Goal: Navigation & Orientation: Find specific page/section

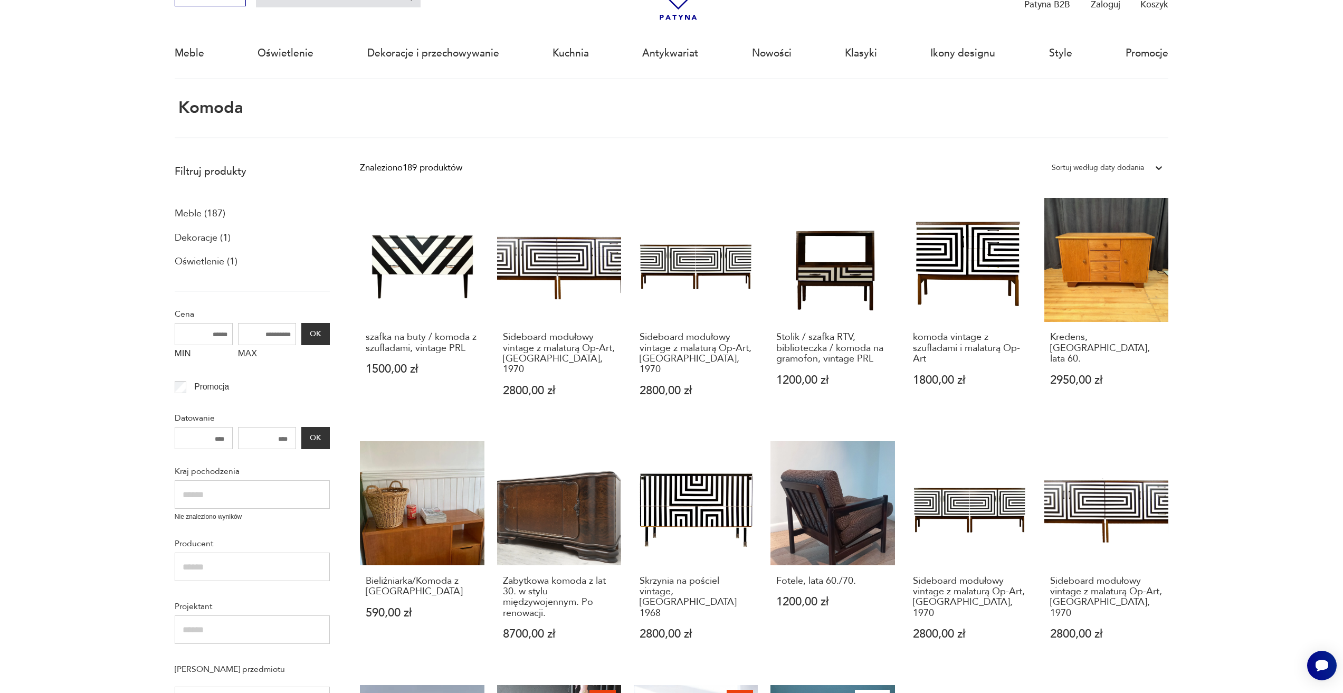
scroll to position [379, 0]
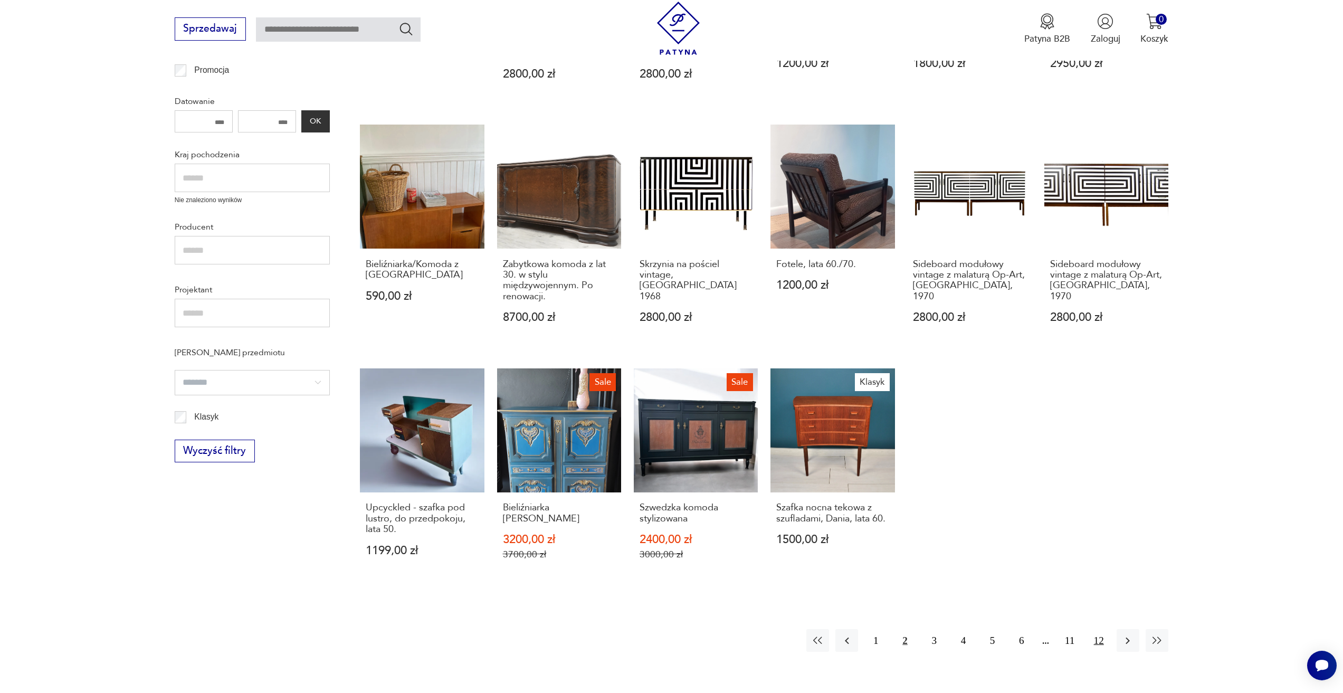
click at [1100, 629] on button "12" at bounding box center [1099, 640] width 23 height 23
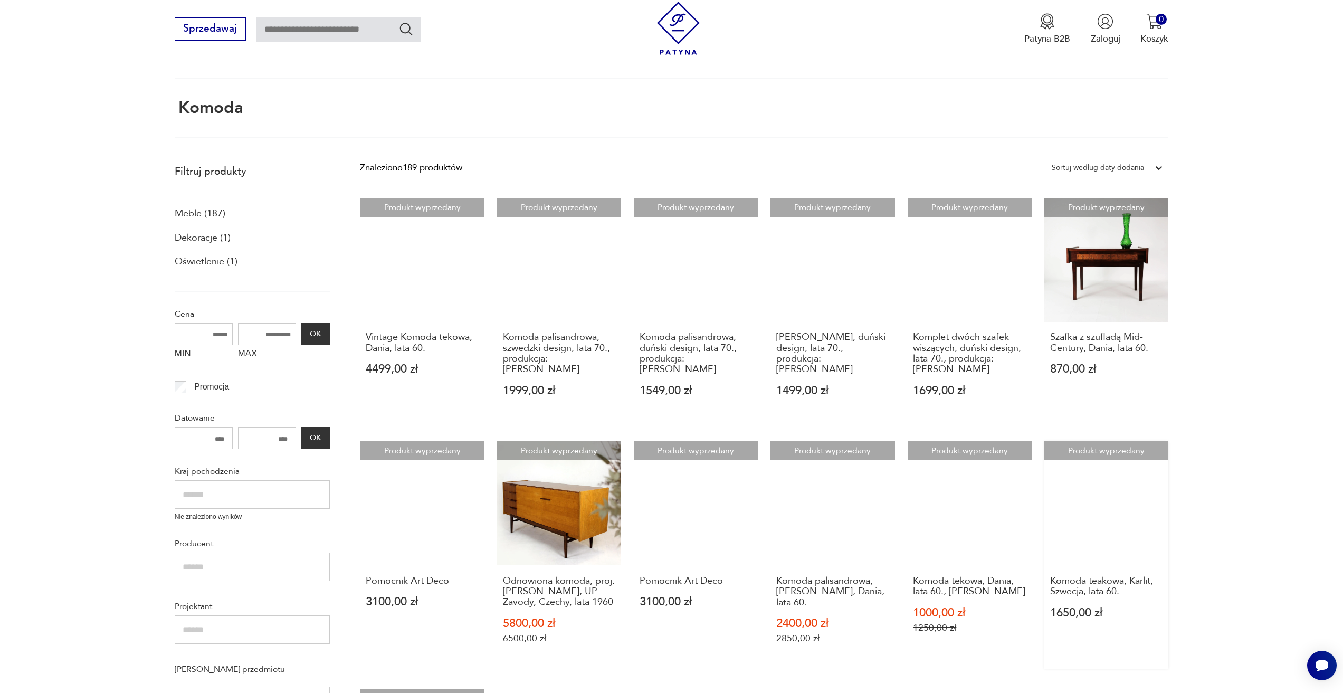
scroll to position [379, 0]
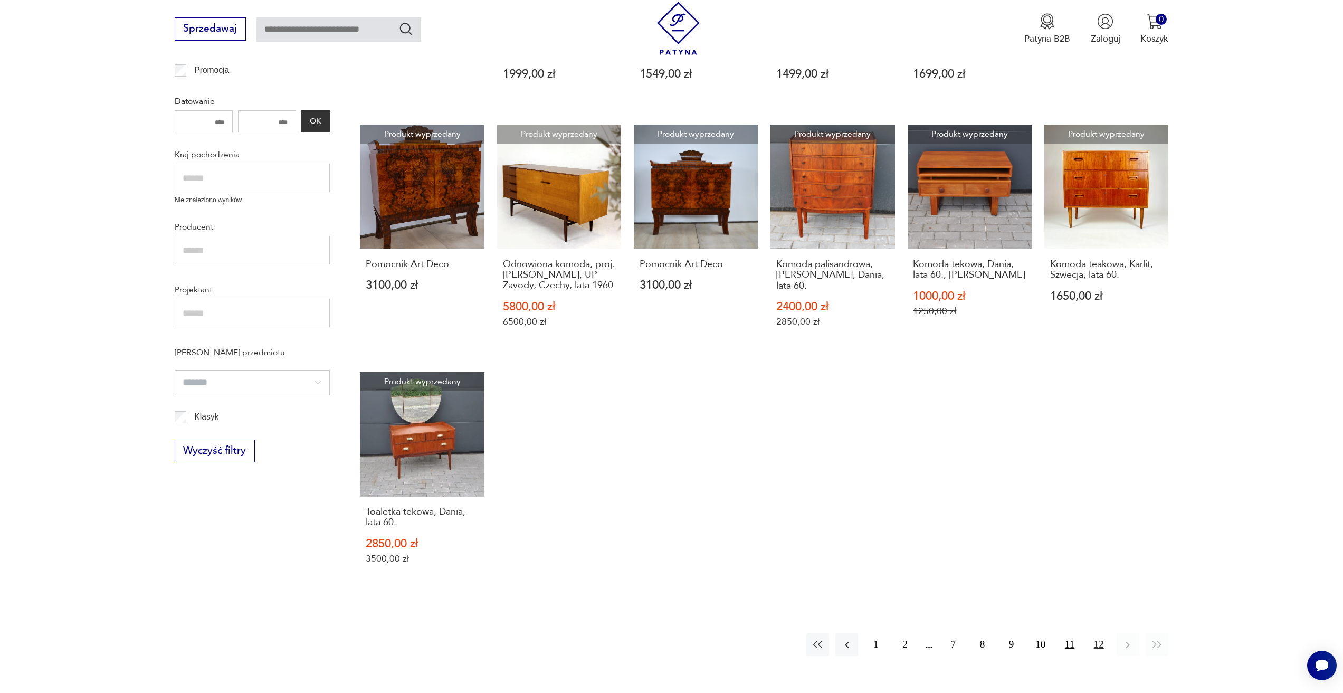
click at [1077, 635] on button "11" at bounding box center [1069, 644] width 23 height 23
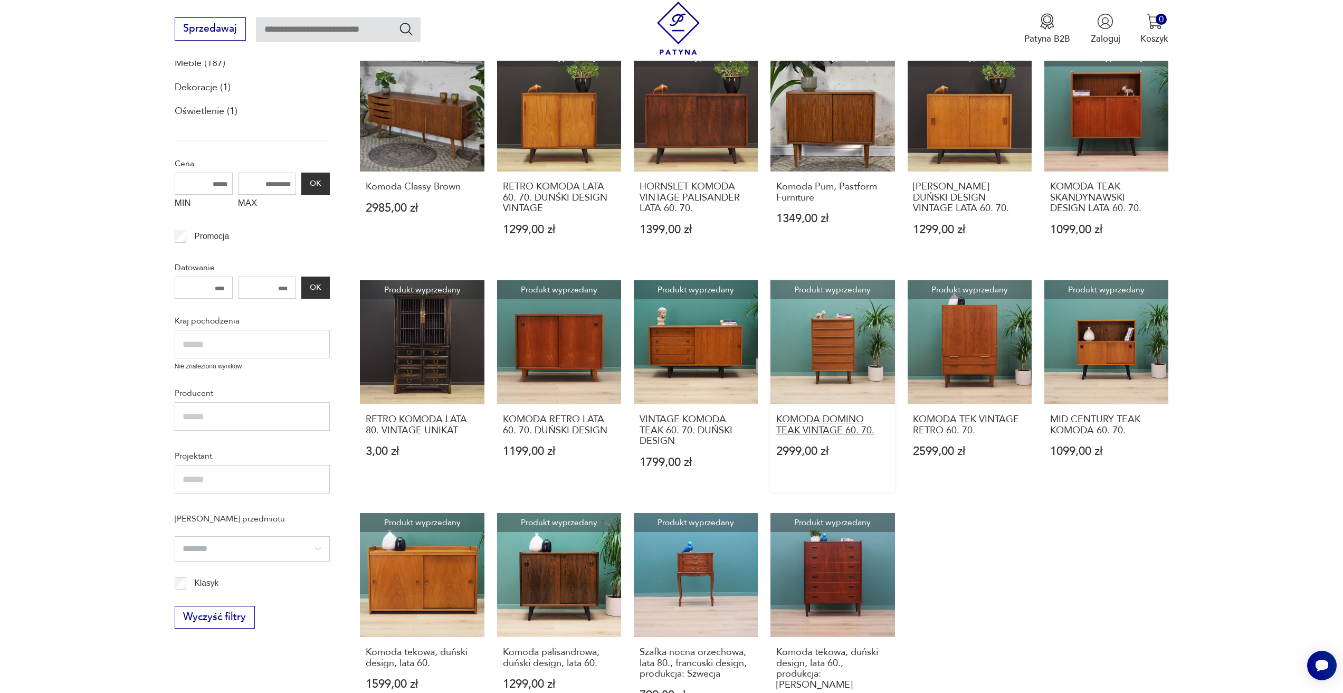
scroll to position [379, 0]
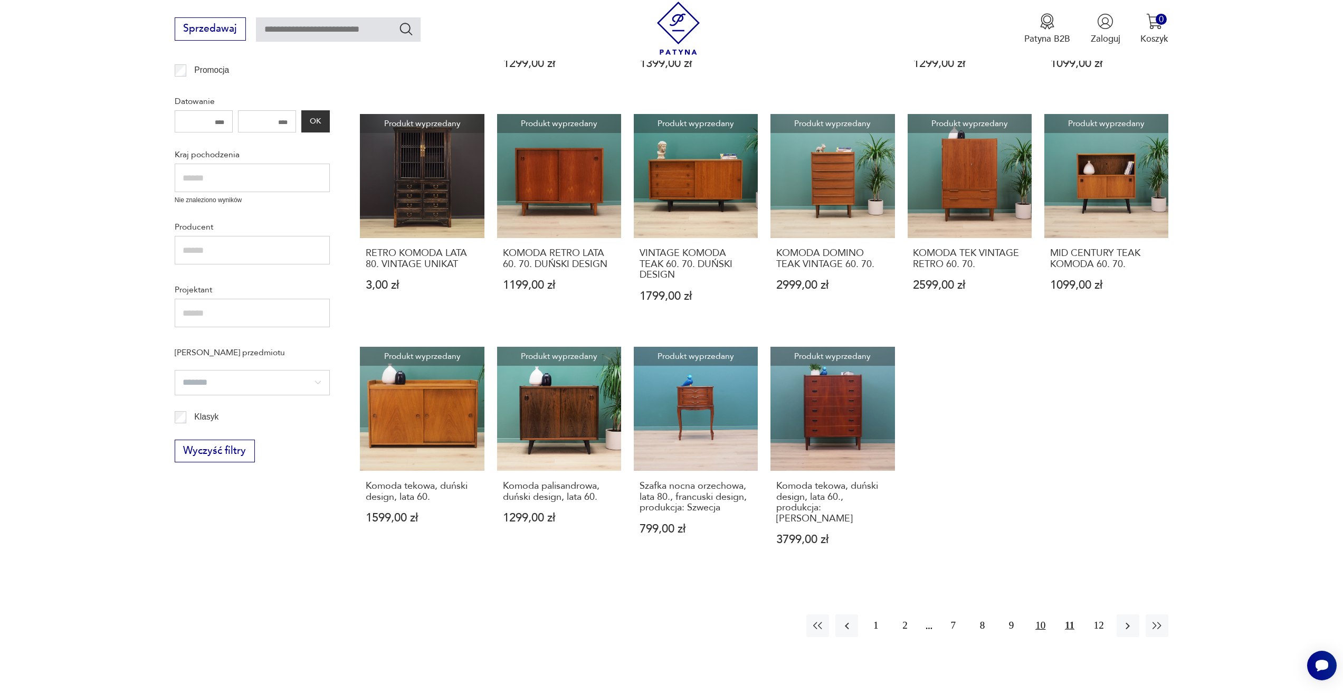
click at [1043, 622] on button "10" at bounding box center [1040, 625] width 23 height 23
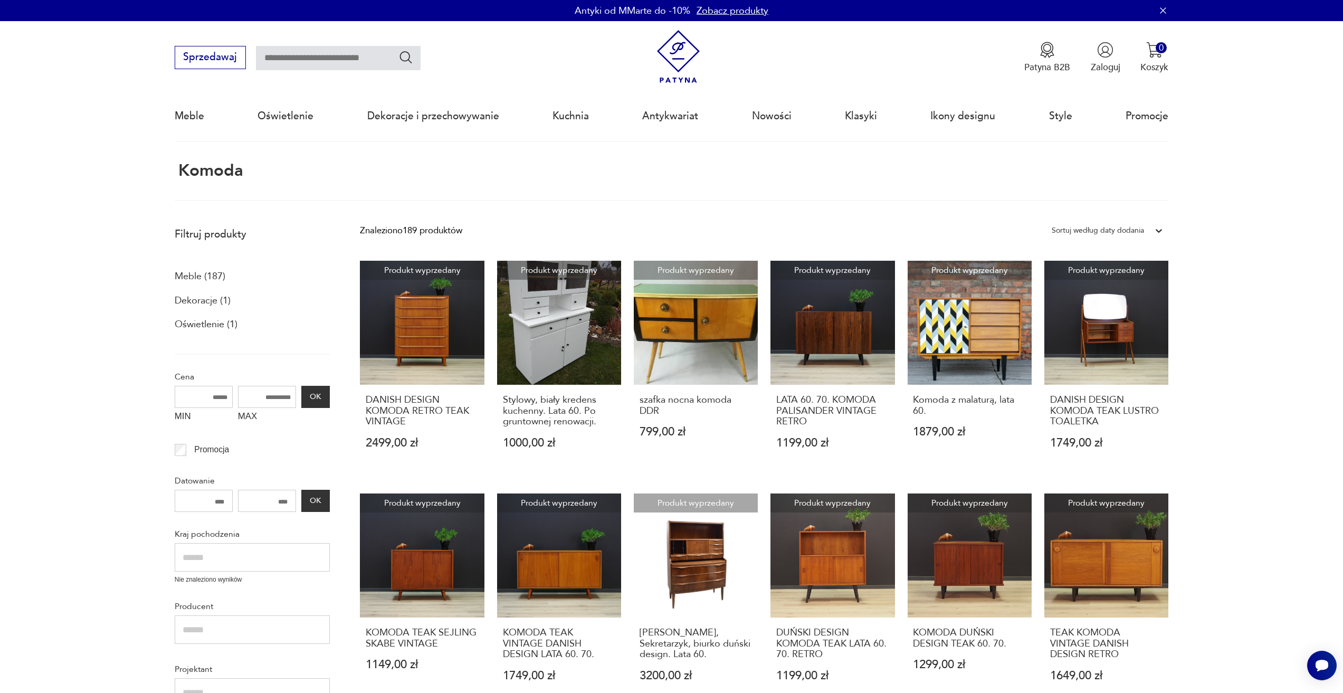
drag, startPoint x: 1252, startPoint y: 483, endPoint x: 1191, endPoint y: 342, distance: 154.1
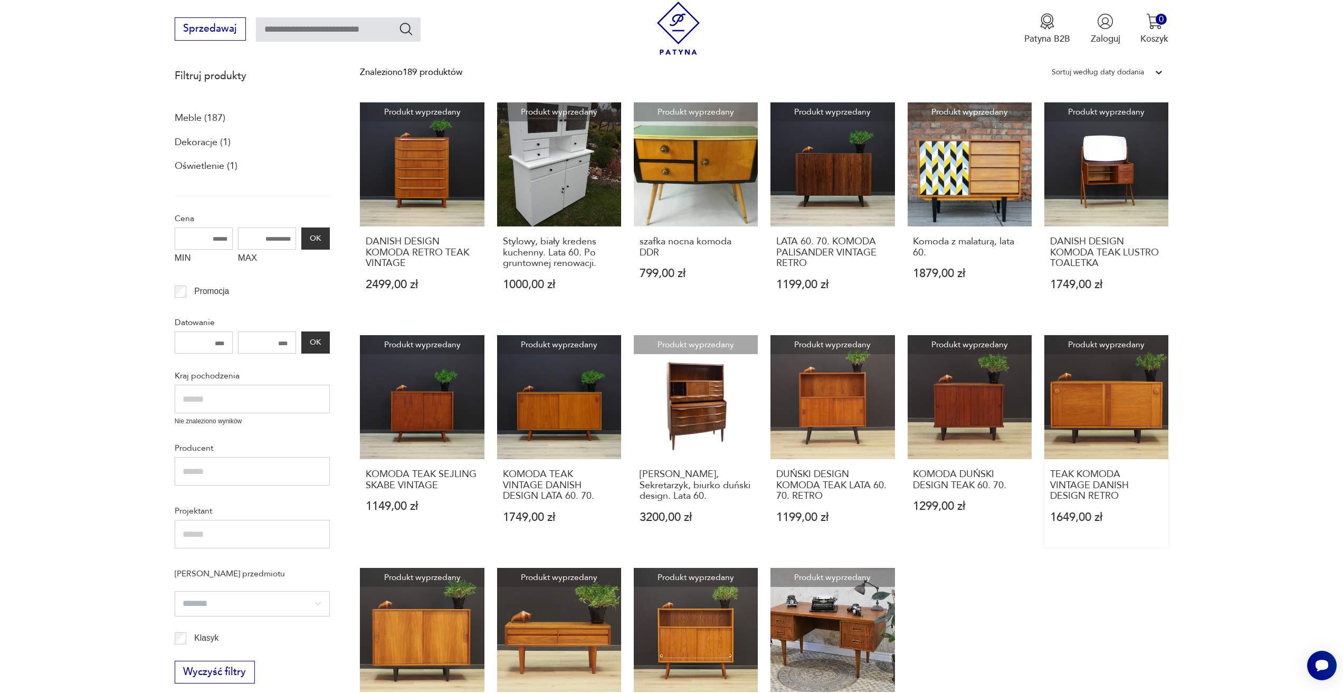
scroll to position [475, 0]
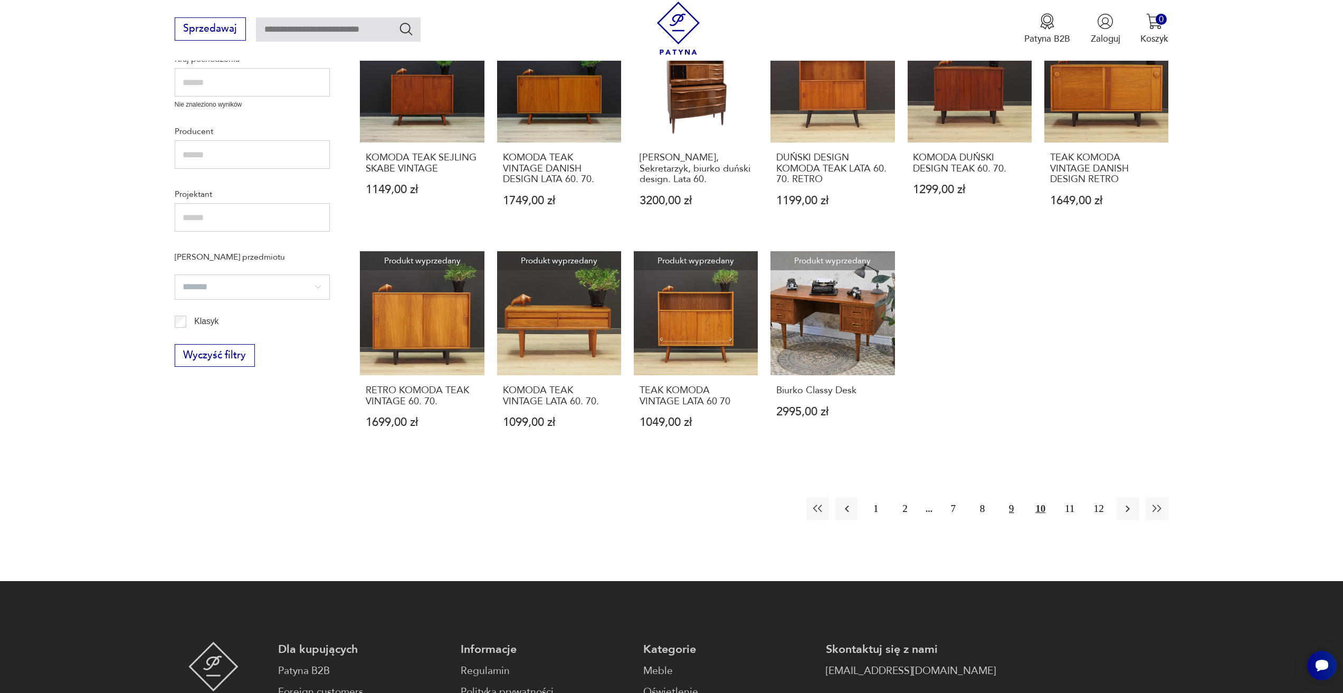
click at [1012, 512] on button "9" at bounding box center [1011, 508] width 23 height 23
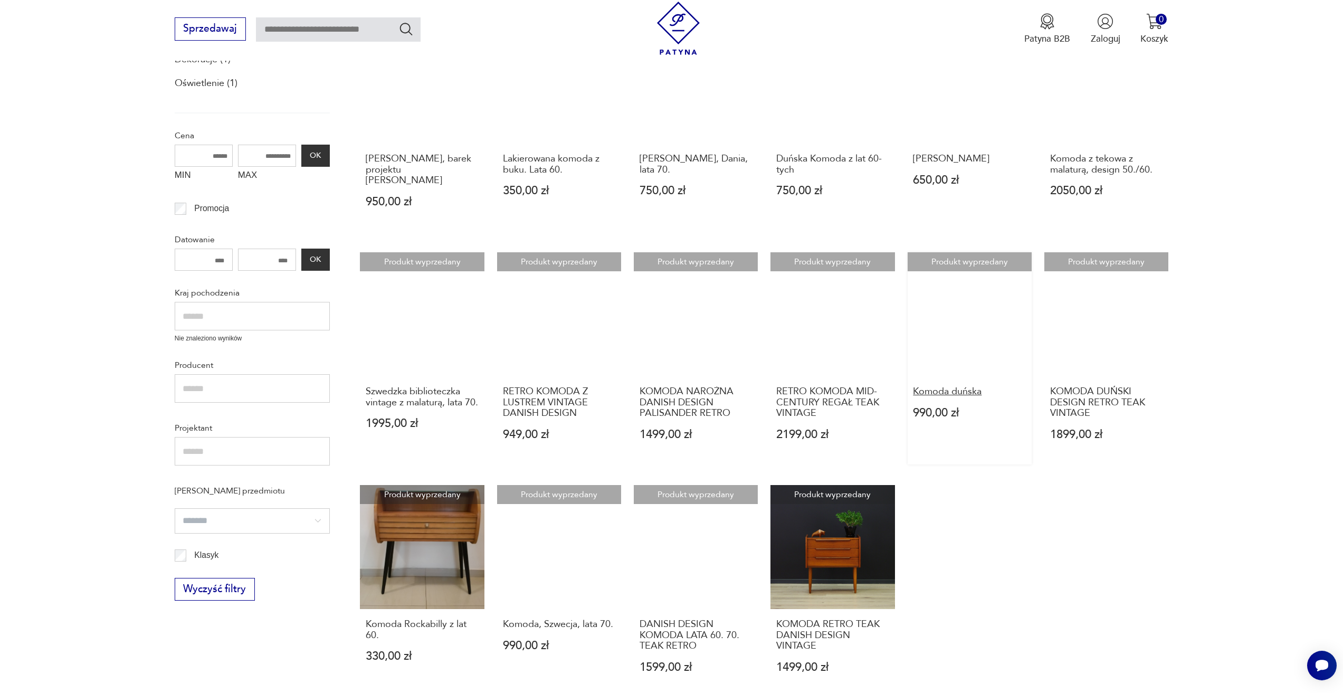
scroll to position [379, 0]
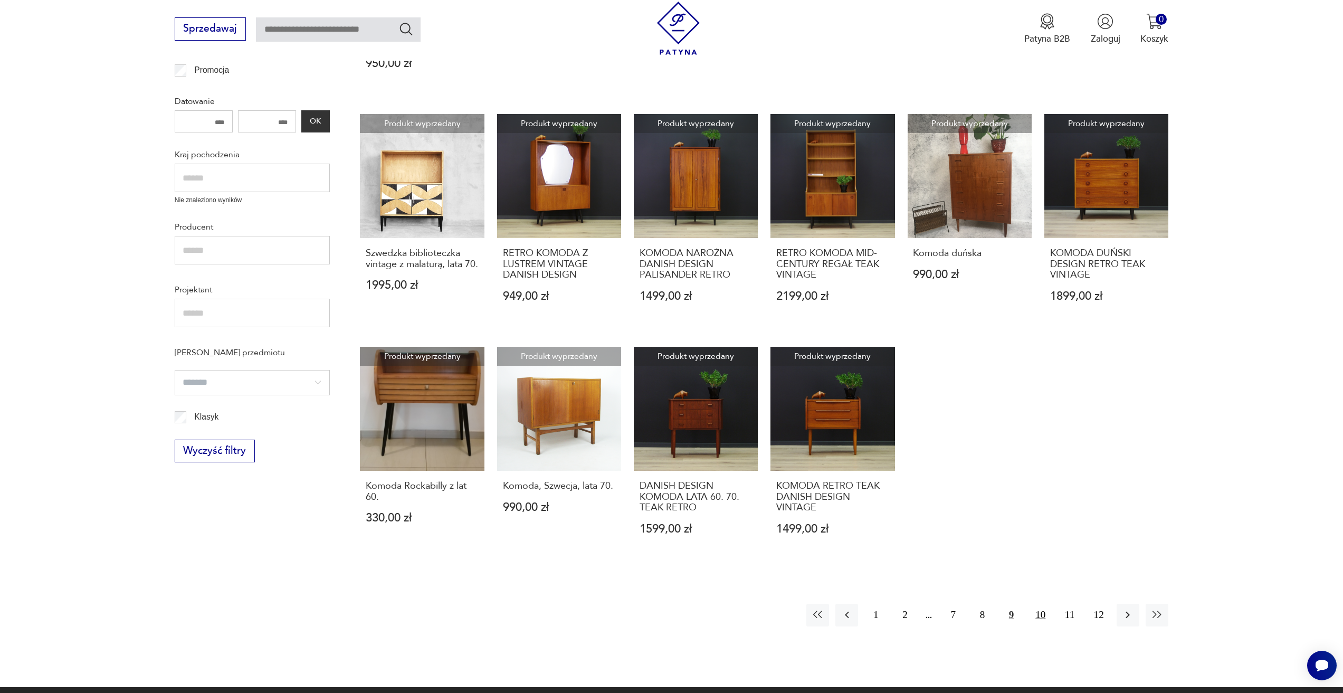
click at [1041, 609] on button "10" at bounding box center [1040, 615] width 23 height 23
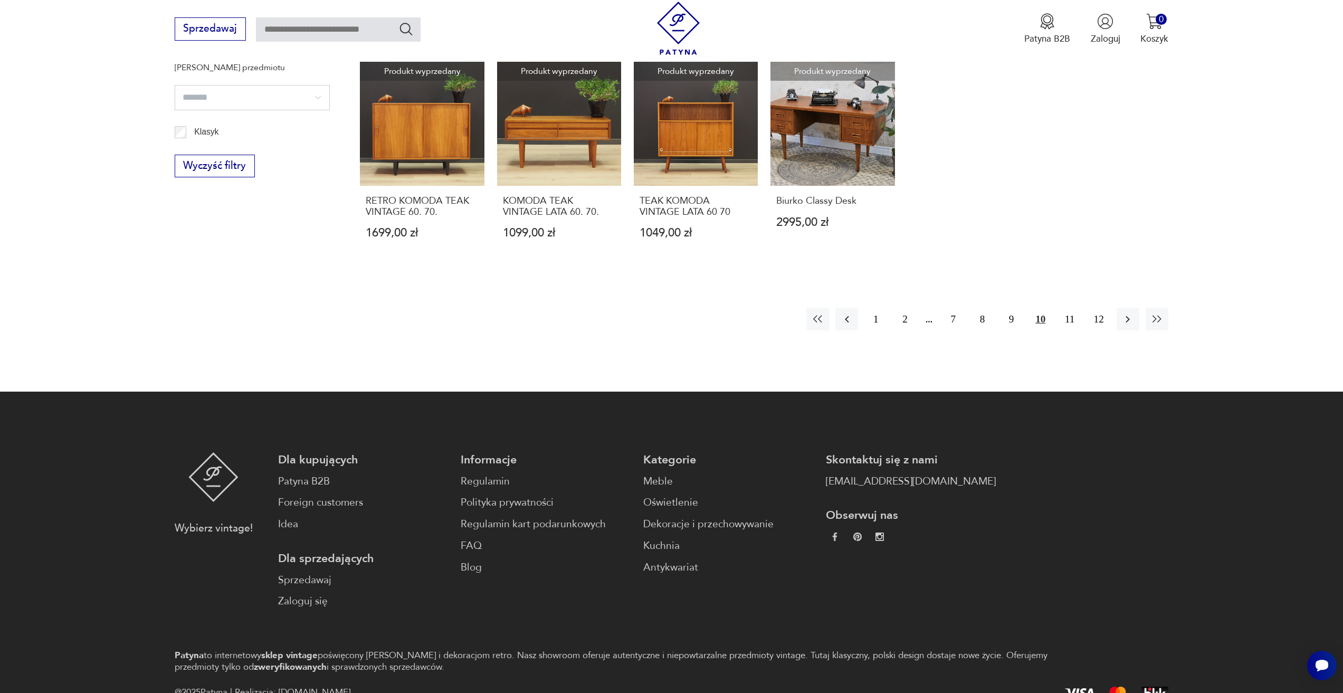
scroll to position [574, 0]
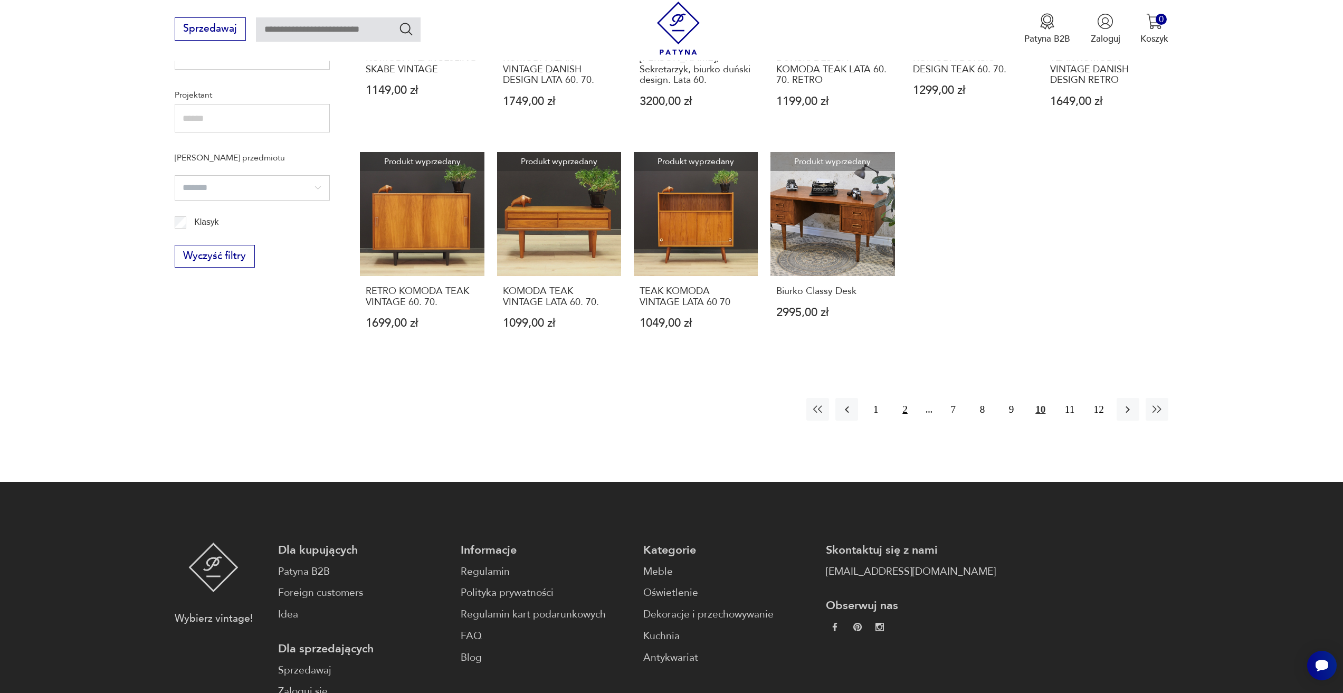
click at [904, 412] on button "2" at bounding box center [904, 409] width 23 height 23
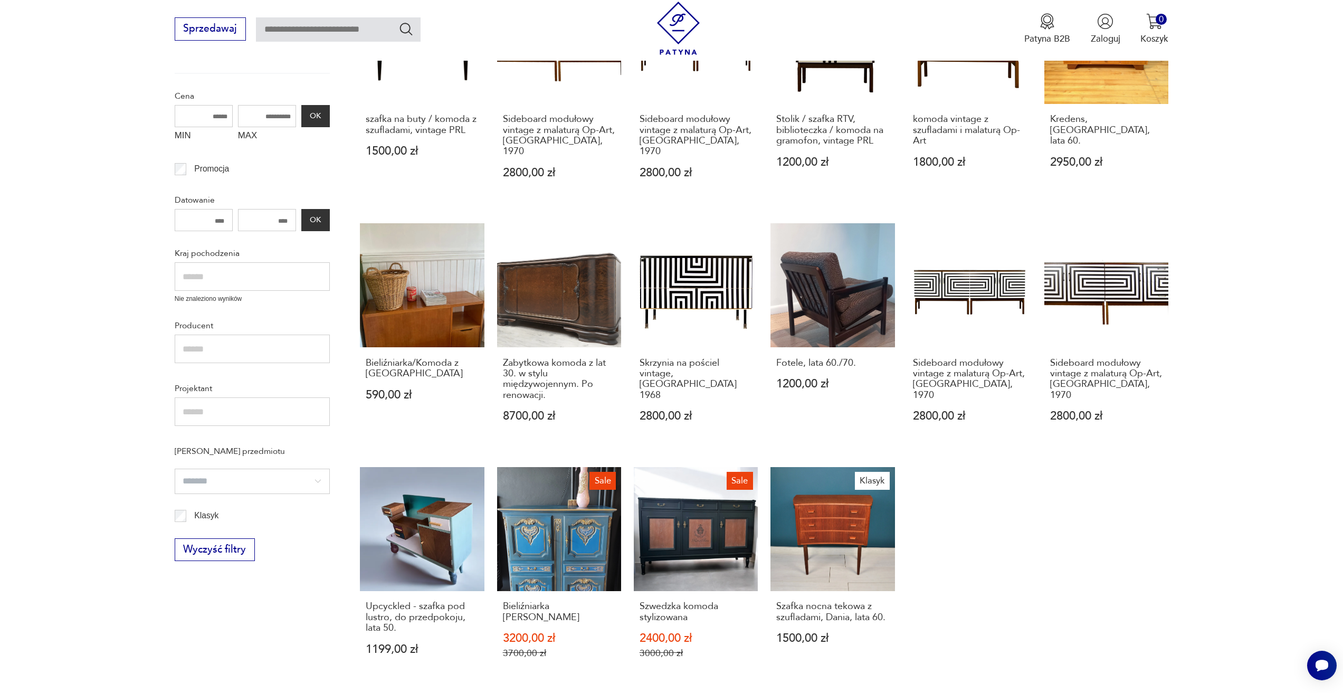
scroll to position [485, 0]
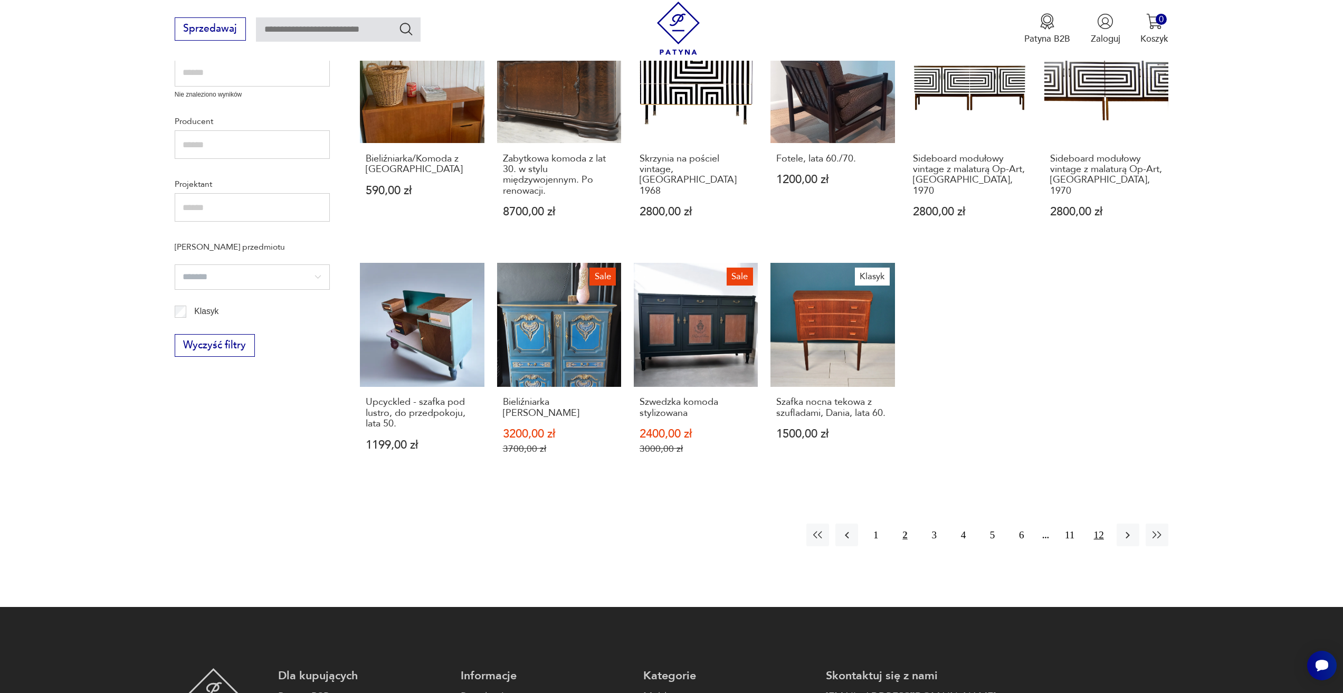
click at [1091, 527] on button "12" at bounding box center [1099, 535] width 23 height 23
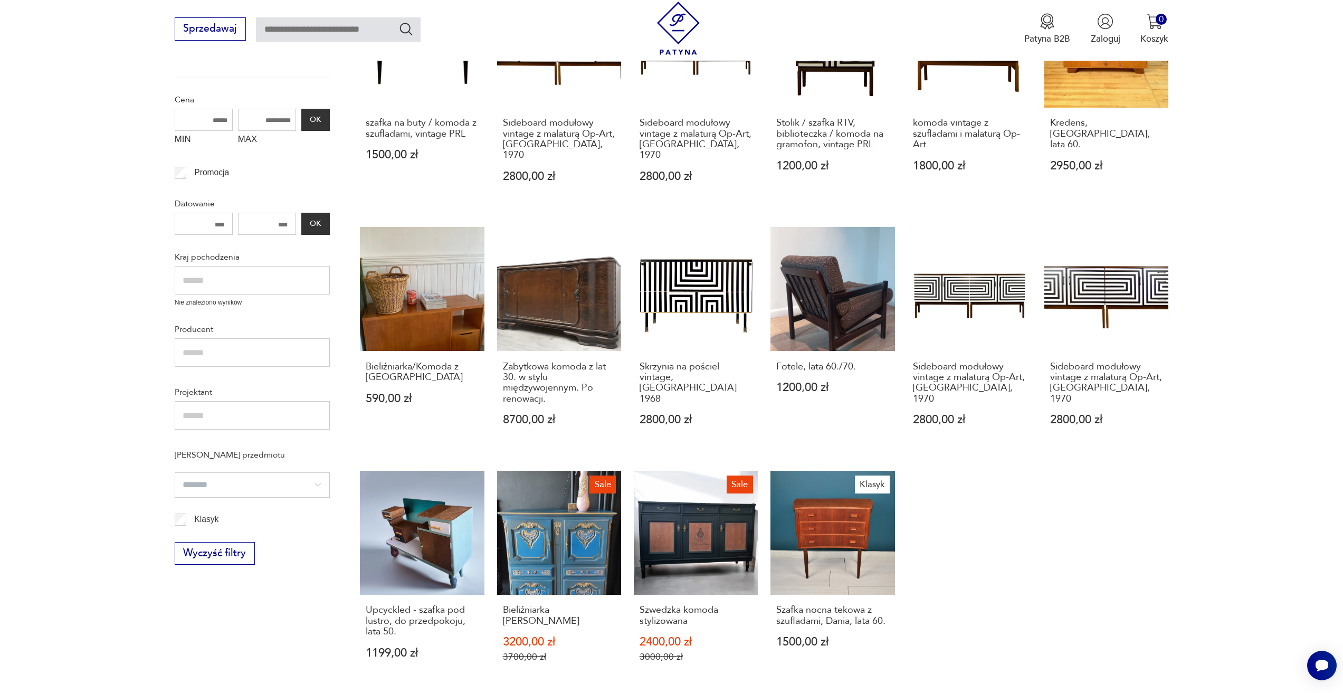
scroll to position [63, 0]
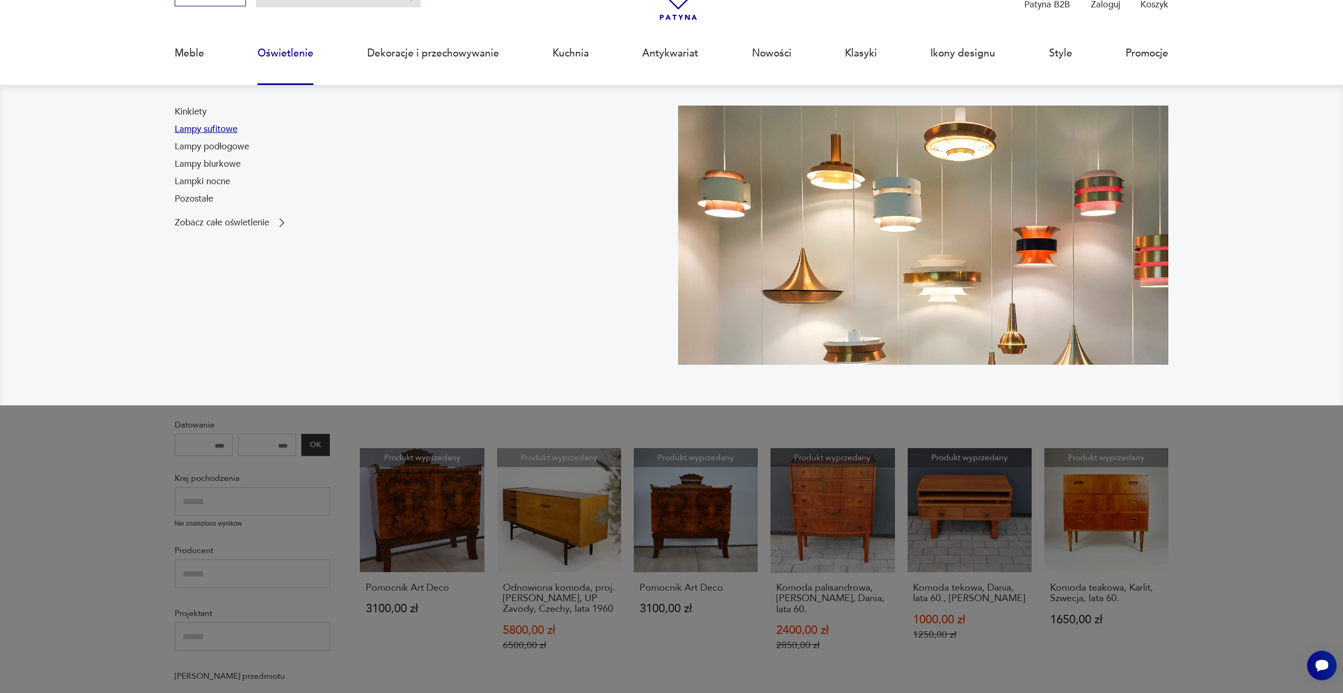
click at [221, 129] on link "Lampy sufitowe" at bounding box center [206, 129] width 63 height 13
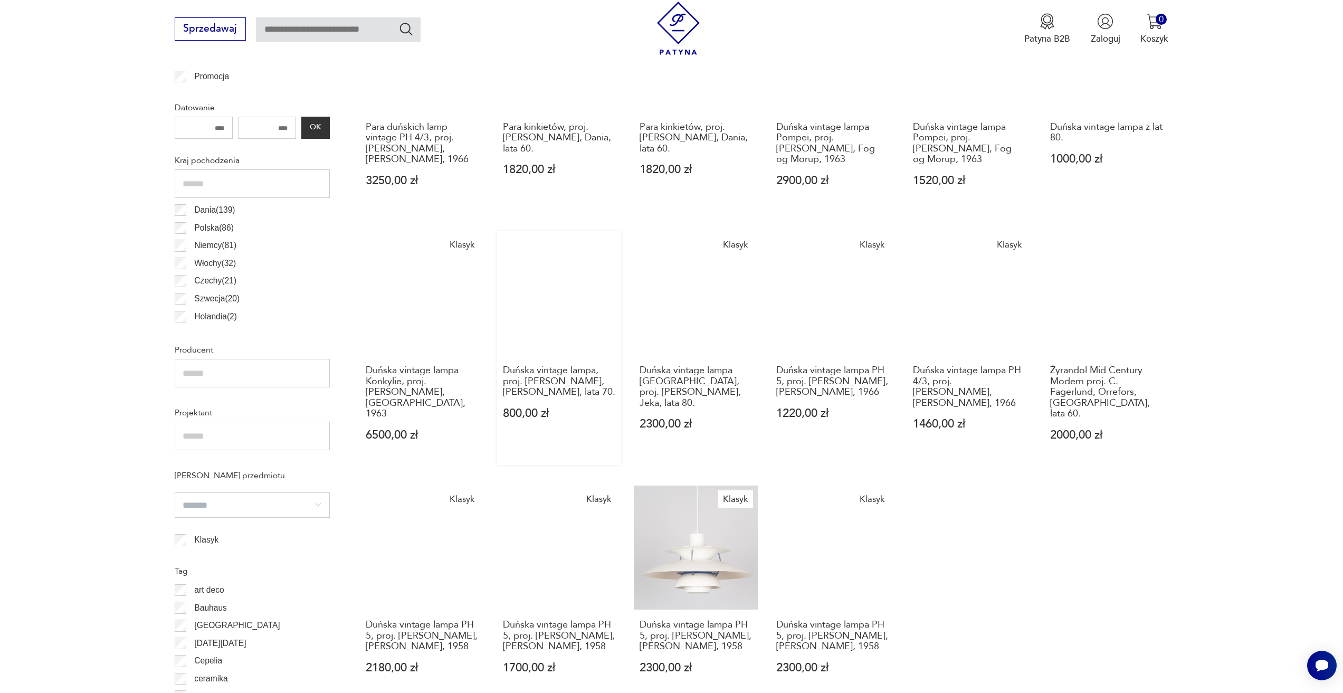
scroll to position [684, 0]
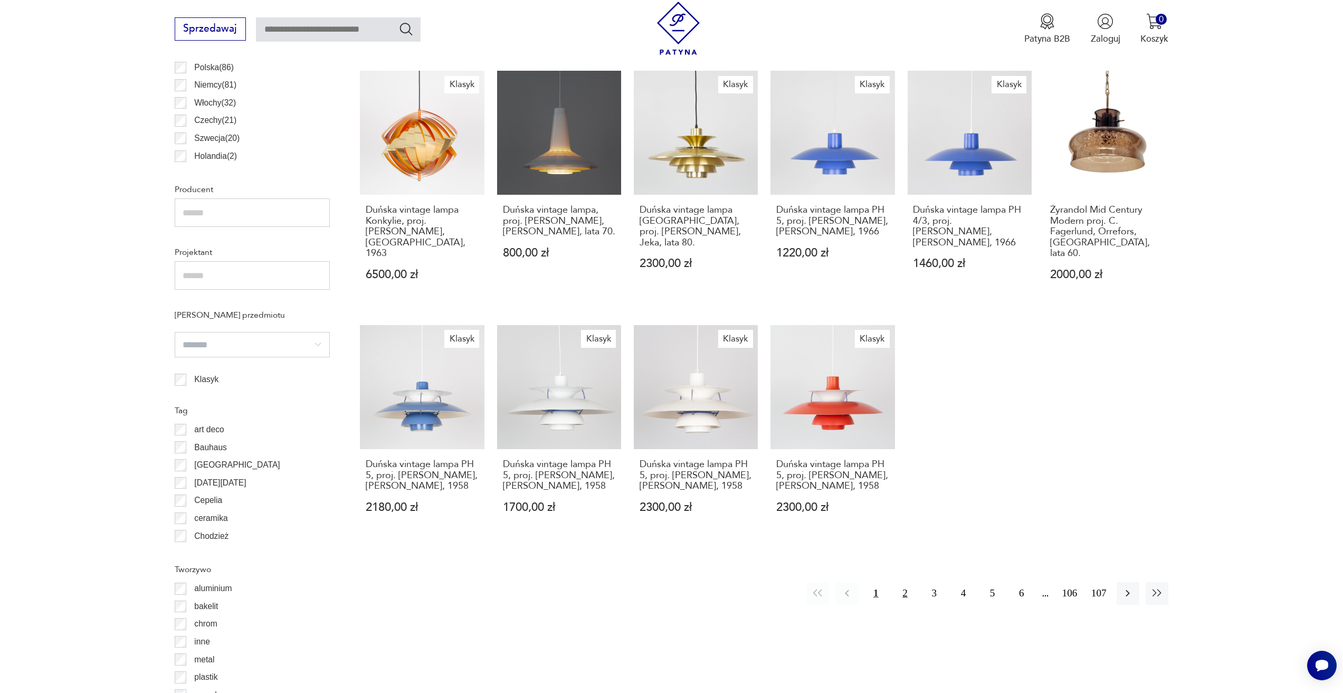
click at [904, 587] on button "2" at bounding box center [904, 593] width 23 height 23
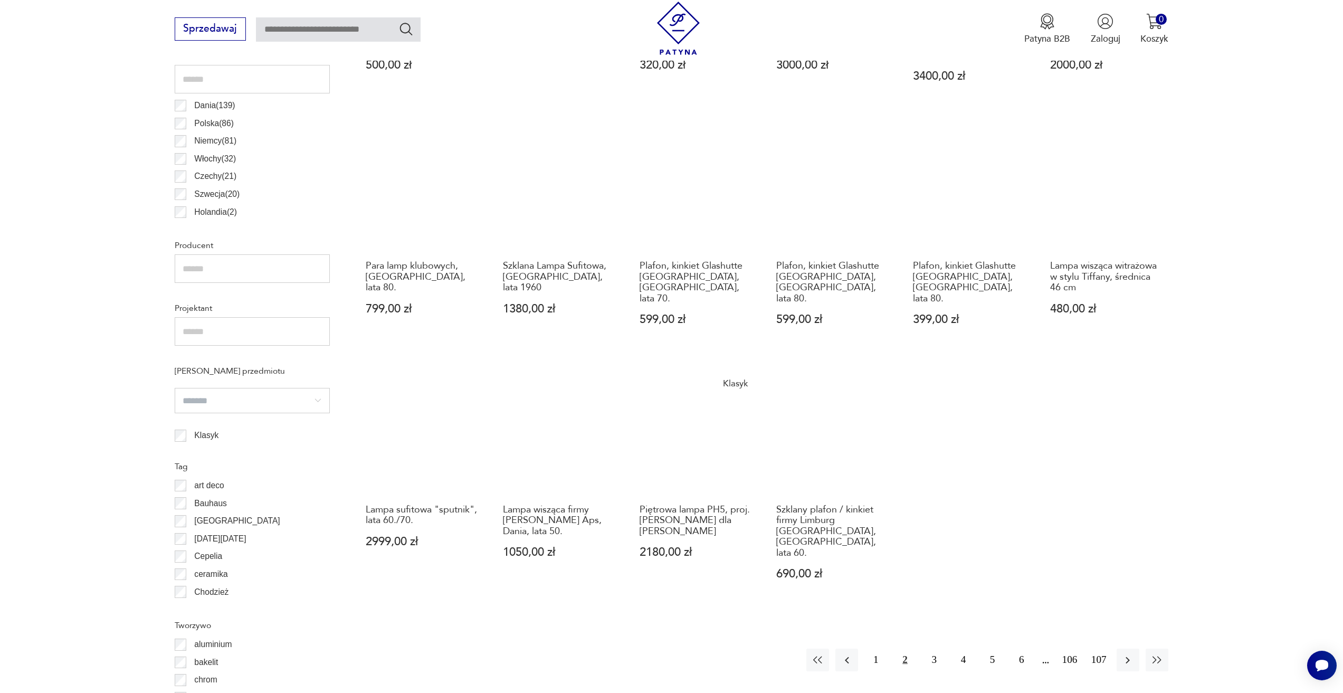
scroll to position [630, 0]
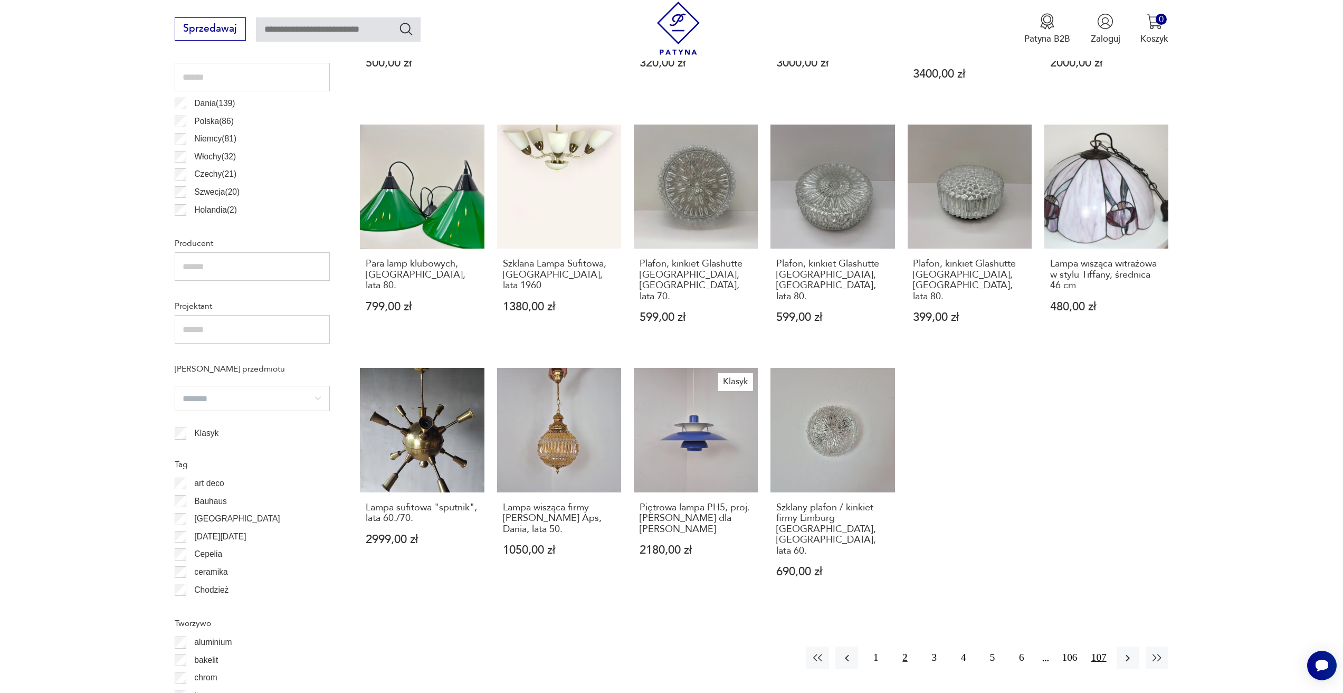
click at [1106, 646] on button "107" at bounding box center [1099, 657] width 23 height 23
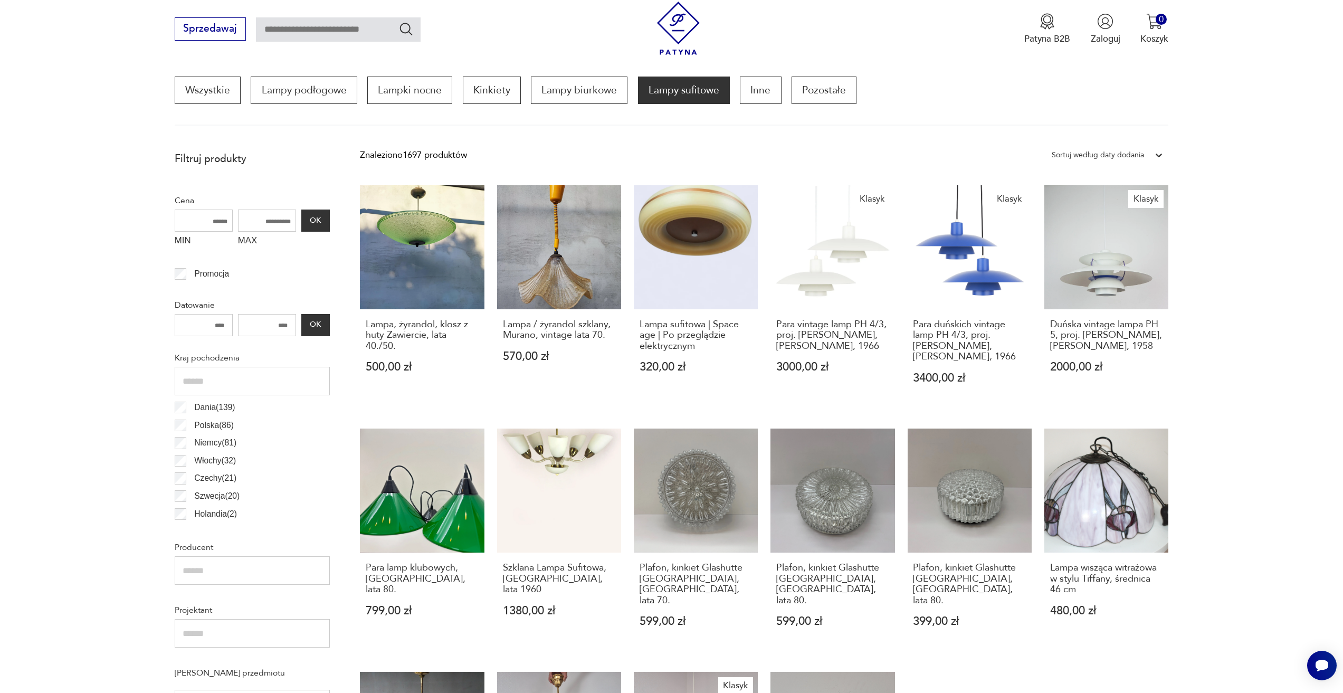
scroll to position [313, 0]
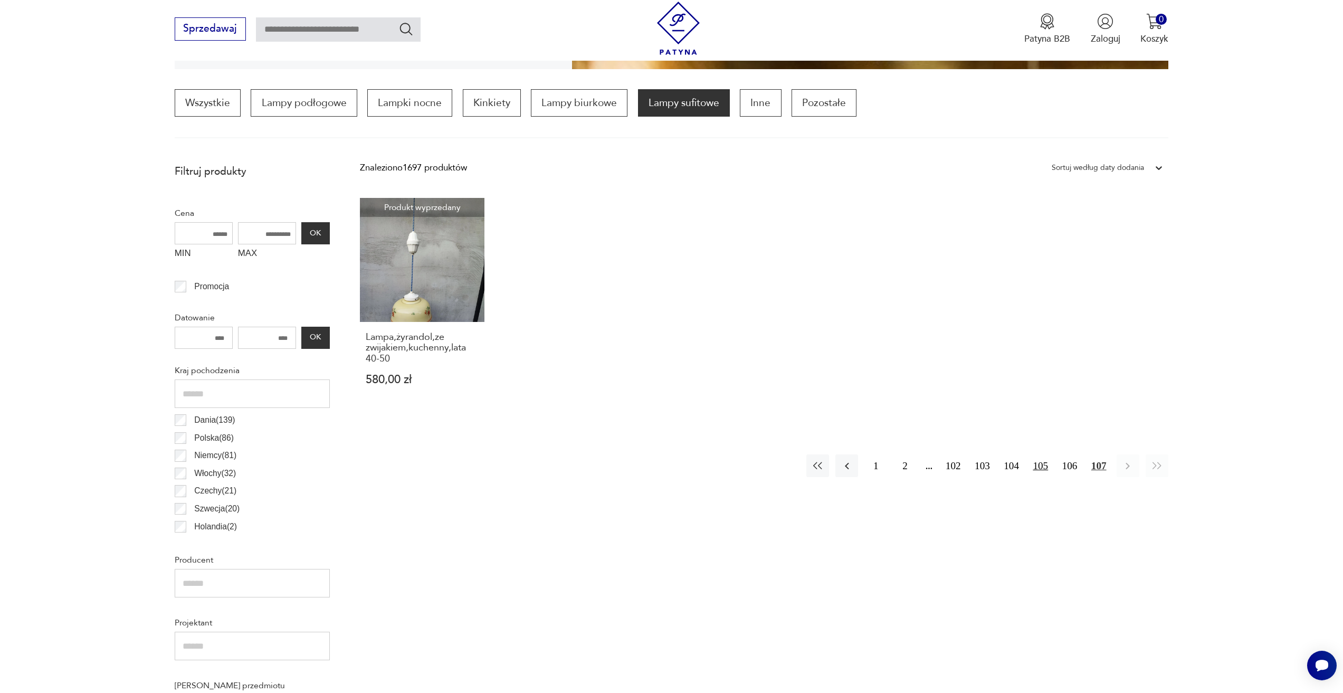
click at [1044, 461] on button "105" at bounding box center [1040, 465] width 23 height 23
